Goal: Information Seeking & Learning: Learn about a topic

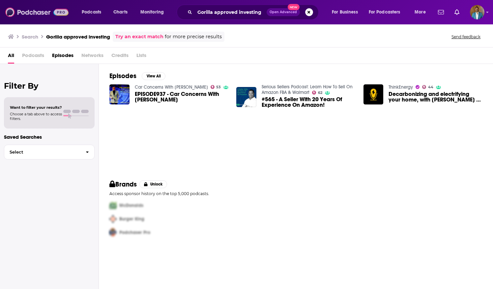
click at [47, 15] on img at bounding box center [36, 12] width 63 height 13
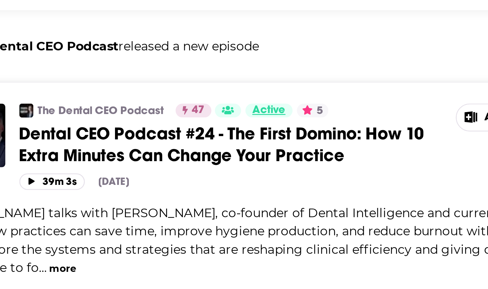
click at [184, 128] on span "Active" at bounding box center [181, 129] width 13 height 7
